Goal: Task Accomplishment & Management: Use online tool/utility

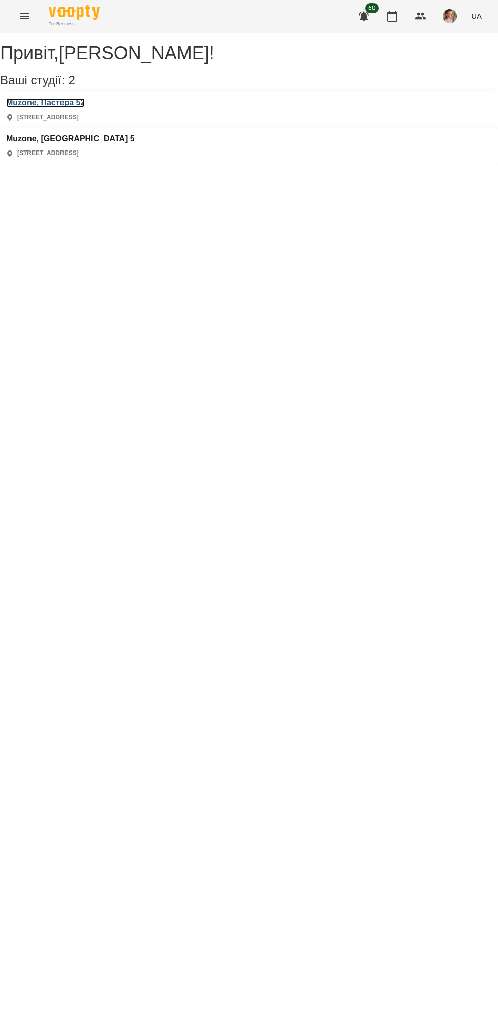
click at [85, 107] on h3 "Muzone, Пастера 52" at bounding box center [45, 102] width 79 height 9
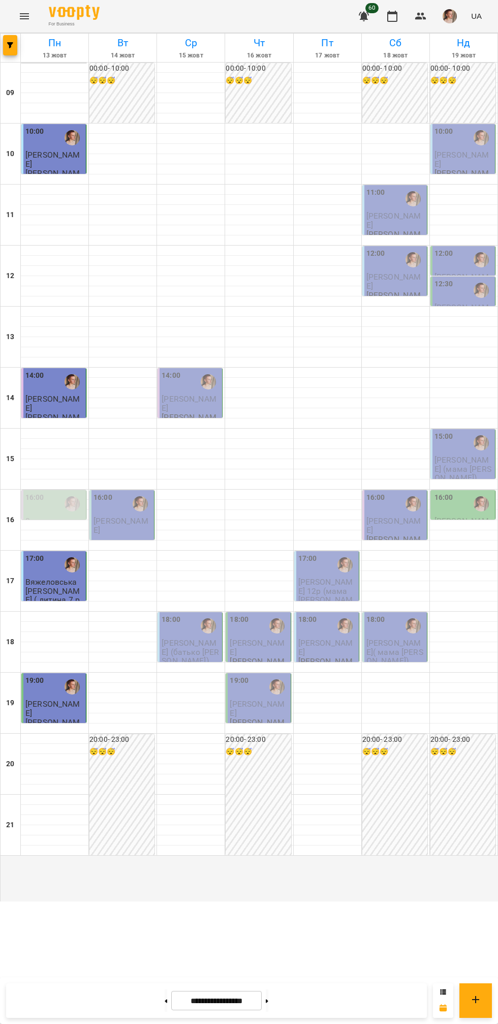
click at [438, 19] on button "button" at bounding box center [450, 16] width 26 height 26
click at [446, 39] on span "[PERSON_NAME]" at bounding box center [455, 39] width 65 height 12
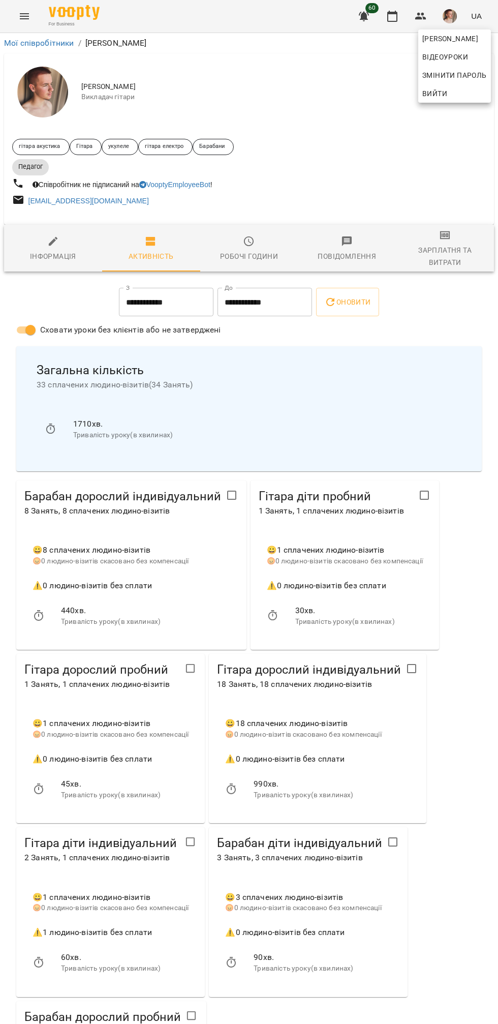
click at [444, 243] on div at bounding box center [249, 512] width 498 height 1024
click at [438, 259] on div "Зарплатня та Витрати" at bounding box center [445, 256] width 86 height 24
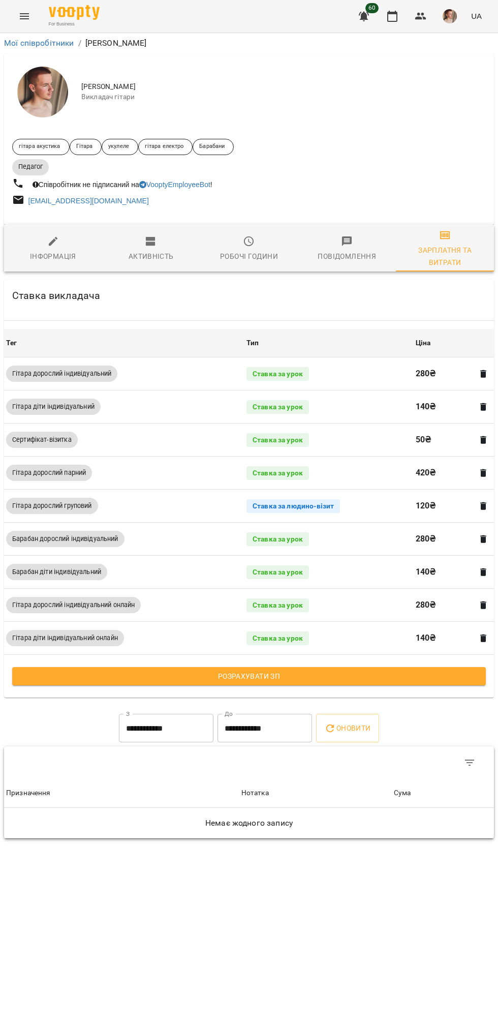
click at [324, 684] on button "Розрахувати ЗП" at bounding box center [249, 676] width 474 height 18
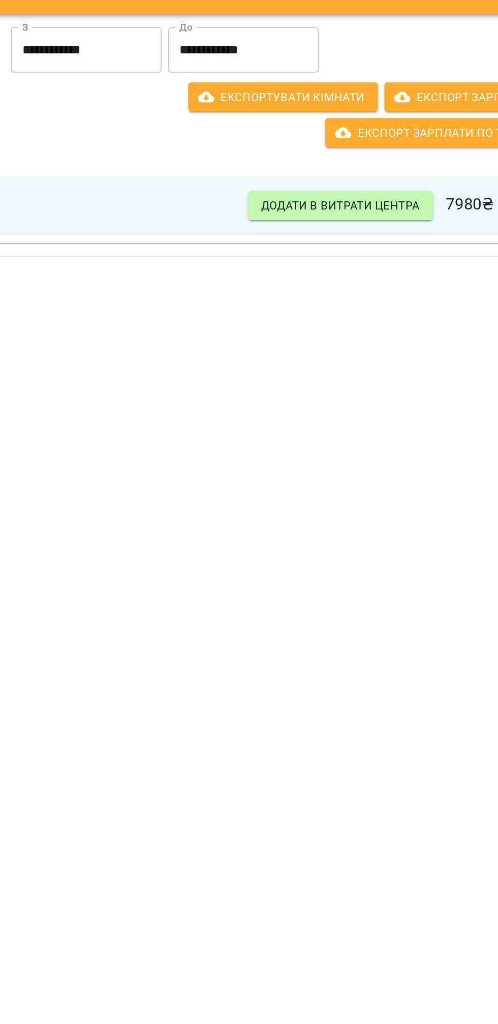
scroll to position [0, 2]
